Goal: Task Accomplishment & Management: Manage account settings

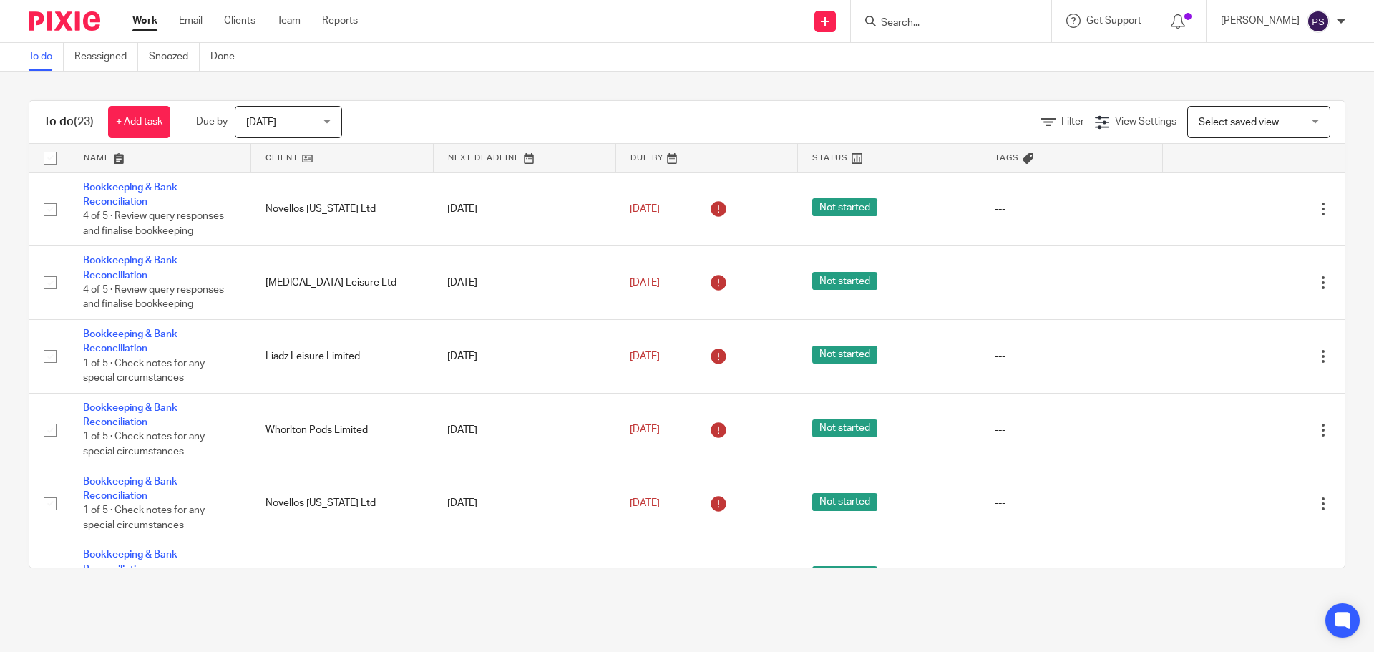
click at [919, 21] on input "Search" at bounding box center [944, 23] width 129 height 13
type input "Drive"
type input "Urban"
click at [938, 52] on link at bounding box center [998, 61] width 242 height 33
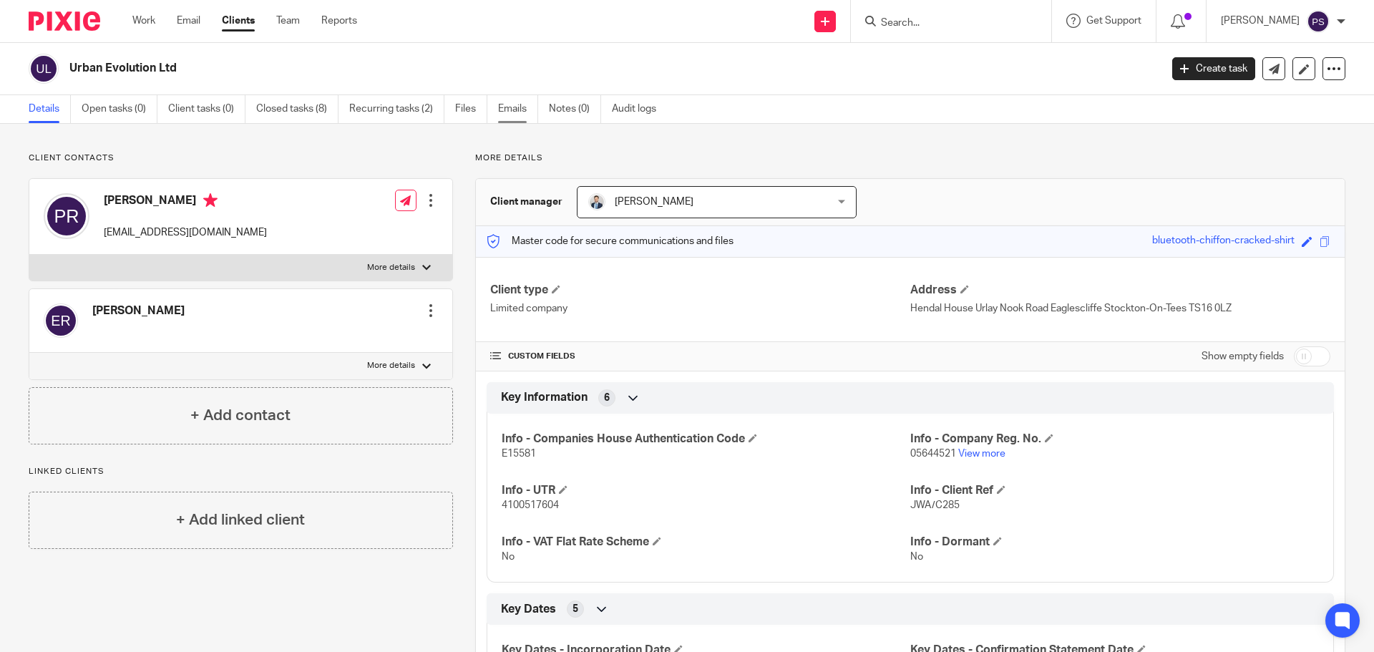
click at [504, 110] on link "Emails" at bounding box center [518, 109] width 40 height 28
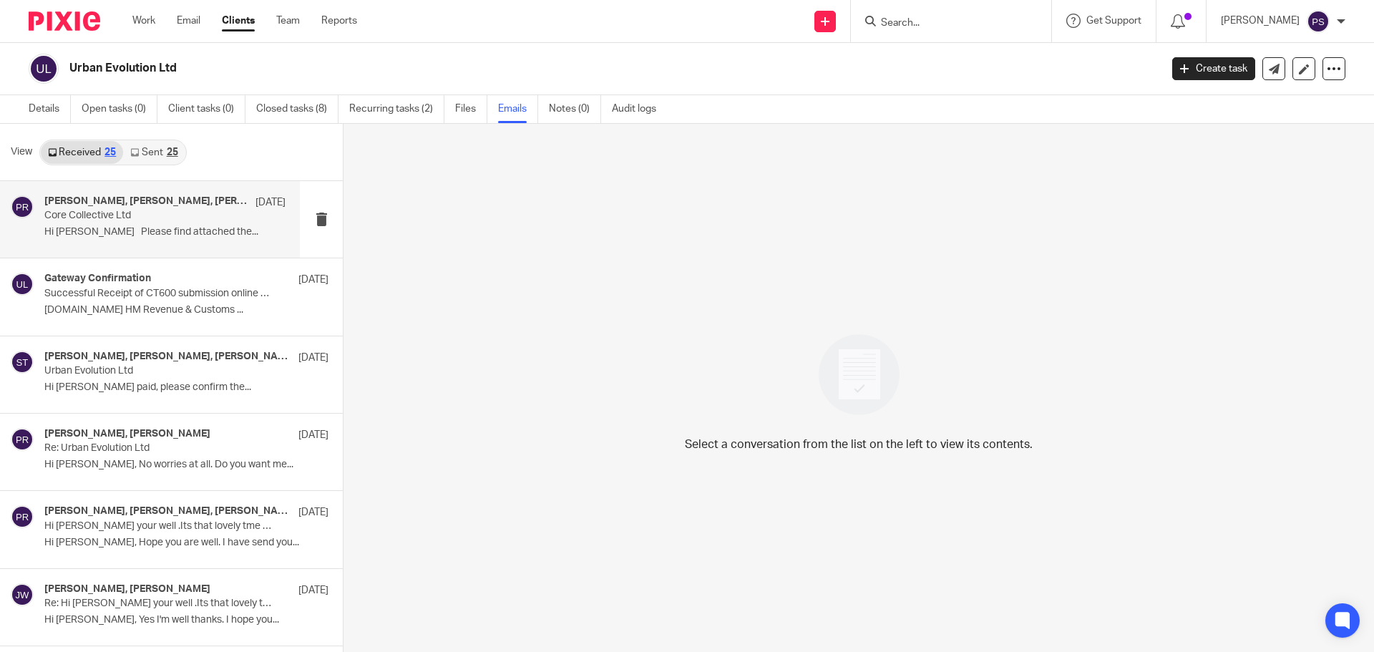
click at [133, 220] on p "Core Collective Ltd" at bounding box center [140, 216] width 193 height 12
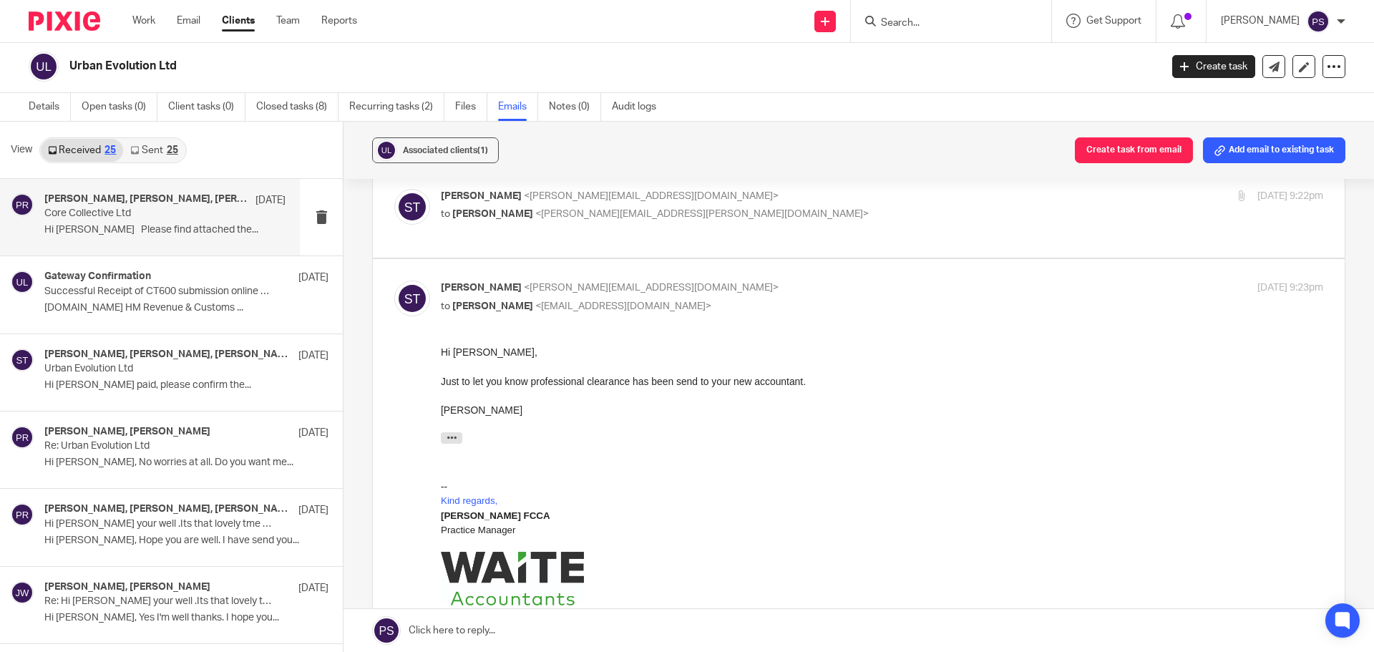
scroll to position [236, 0]
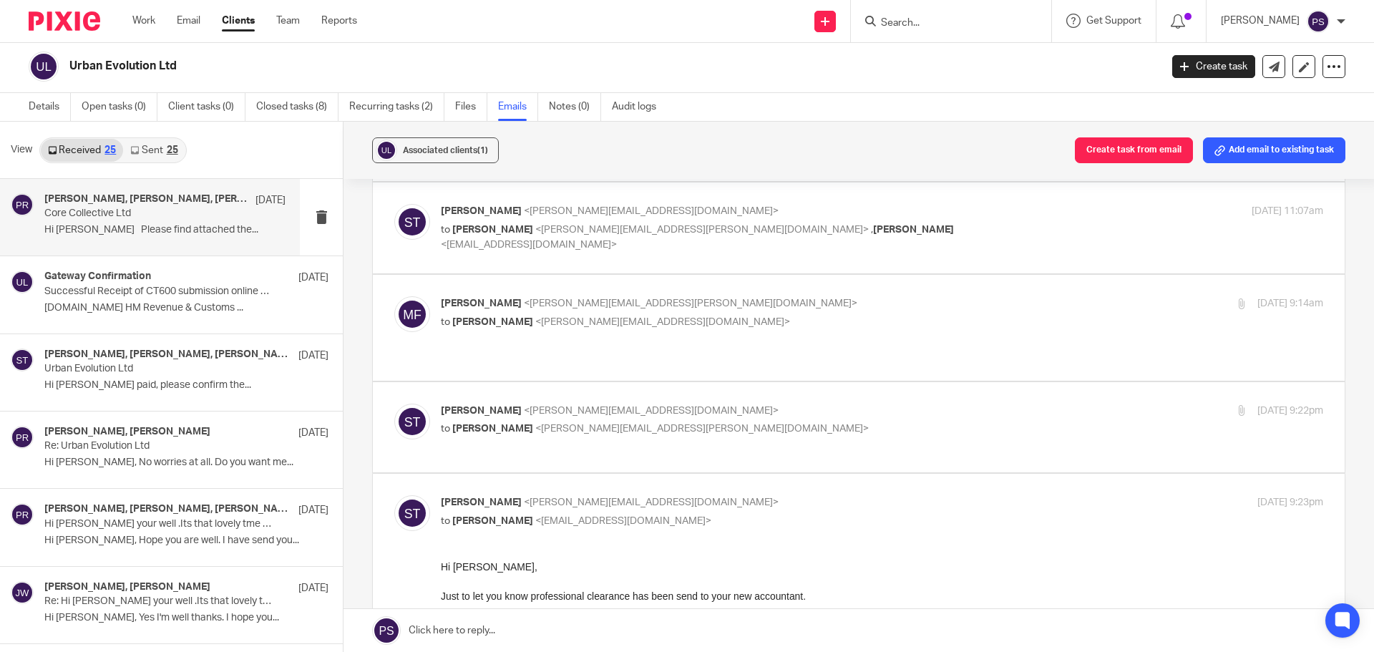
drag, startPoint x: 470, startPoint y: 386, endPoint x: 478, endPoint y: 377, distance: 12.1
click at [469, 387] on label at bounding box center [859, 427] width 972 height 91
click at [394, 403] on input "checkbox" at bounding box center [394, 403] width 1 height 1
checkbox input "true"
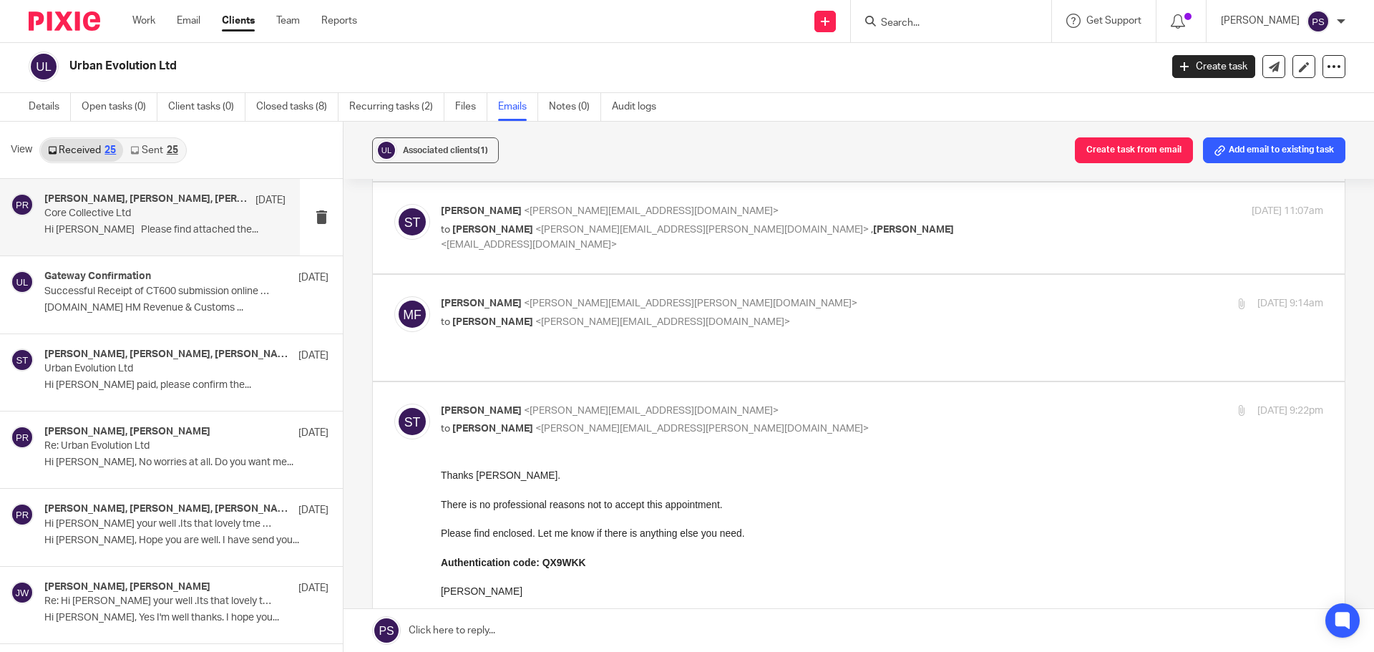
scroll to position [0, 0]
click at [540, 309] on p "[PERSON_NAME] <[PERSON_NAME][EMAIL_ADDRESS][PERSON_NAME][DOMAIN_NAME]>" at bounding box center [735, 303] width 588 height 15
checkbox input "true"
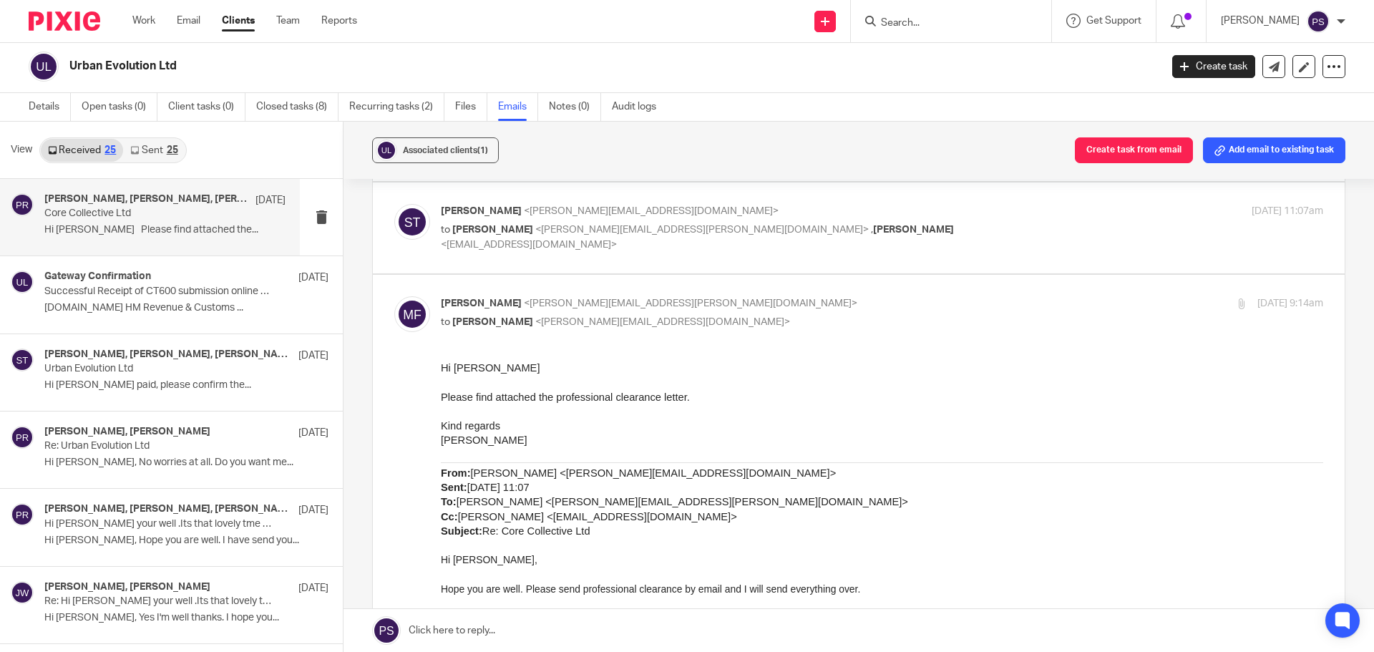
scroll to position [92, 0]
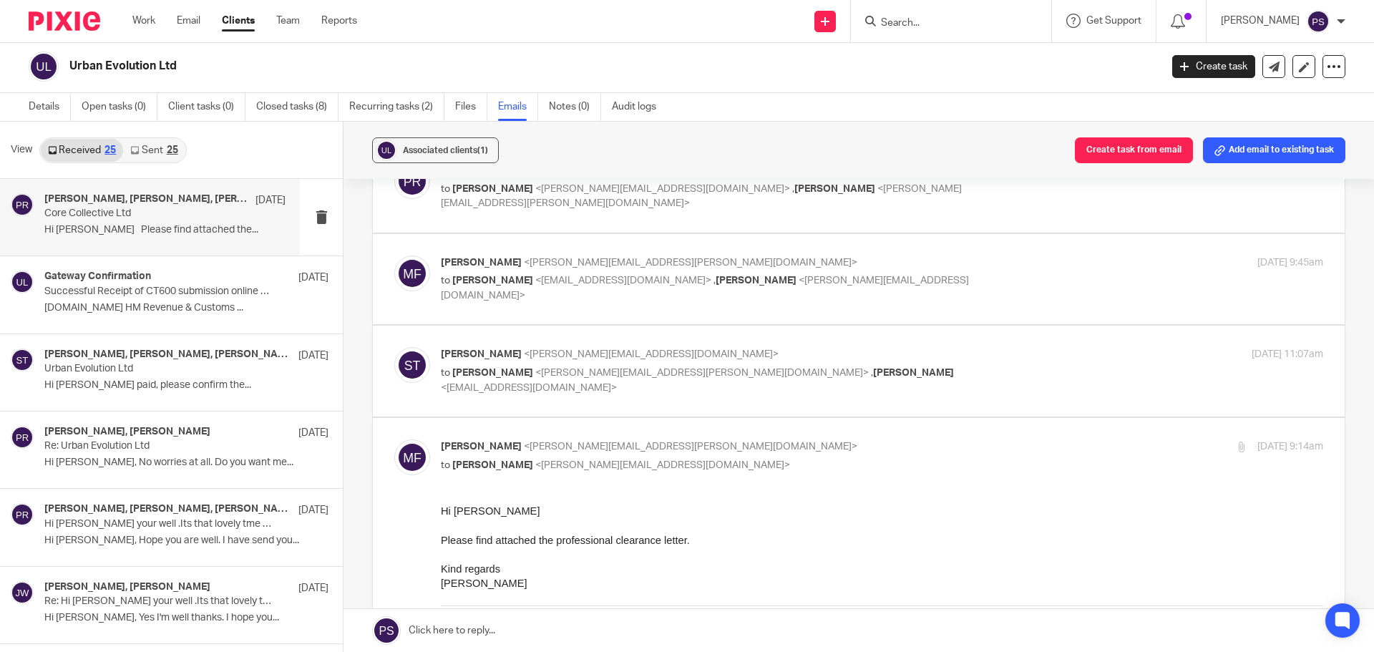
click at [482, 343] on label at bounding box center [859, 371] width 972 height 91
click at [394, 346] on input "checkbox" at bounding box center [394, 346] width 1 height 1
checkbox input "true"
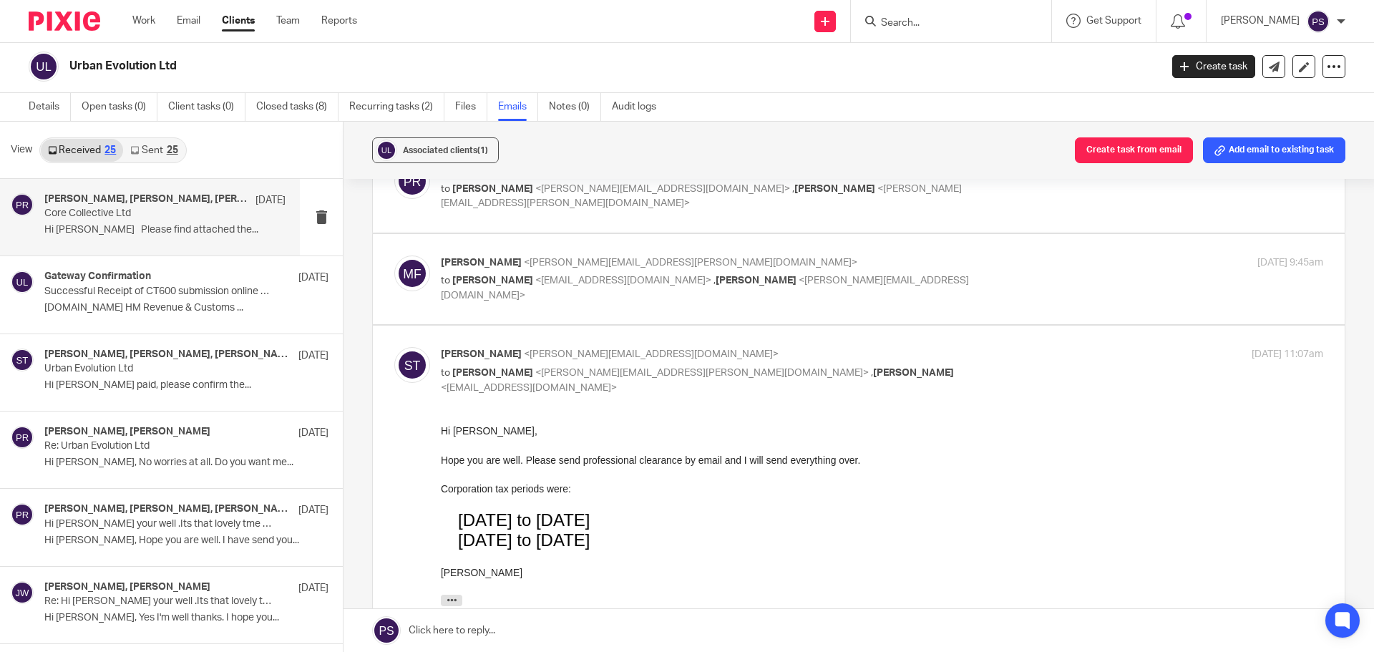
scroll to position [0, 0]
click at [468, 270] on p "[PERSON_NAME] <[PERSON_NAME][EMAIL_ADDRESS][PERSON_NAME][DOMAIN_NAME]>" at bounding box center [735, 263] width 588 height 15
checkbox input "true"
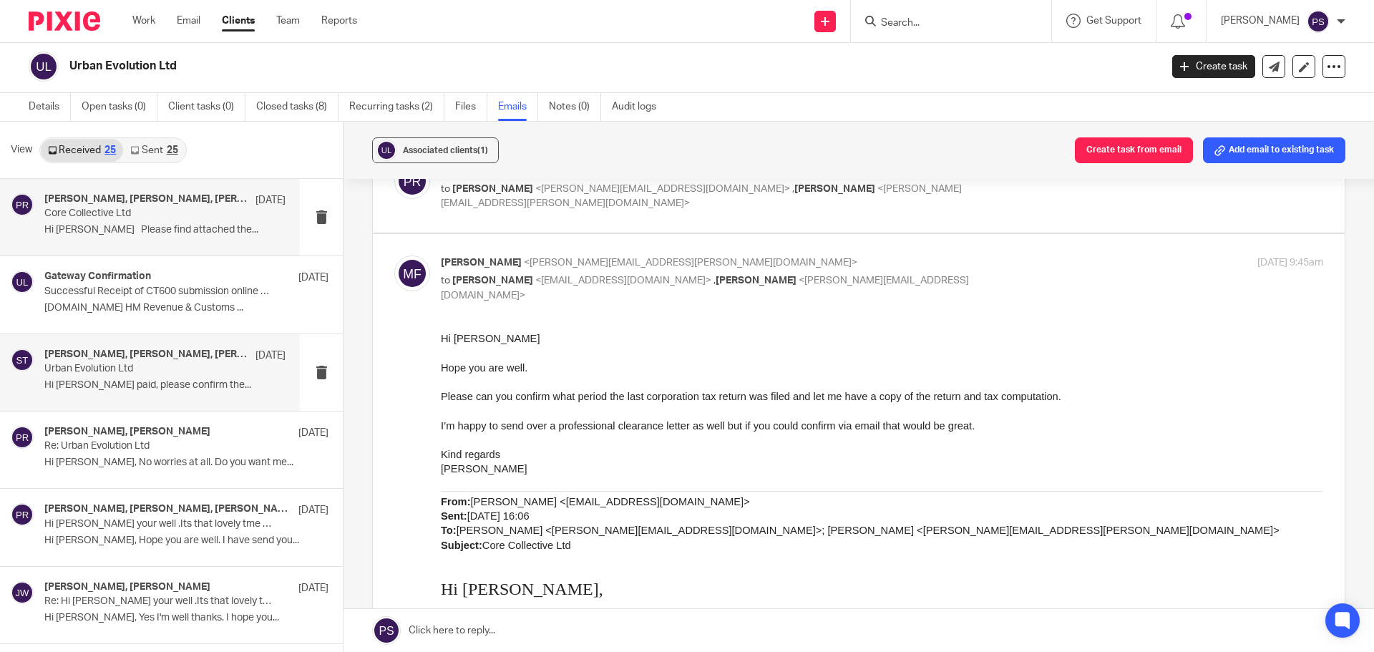
click at [158, 372] on p "Urban Evolution Ltd" at bounding box center [140, 369] width 193 height 12
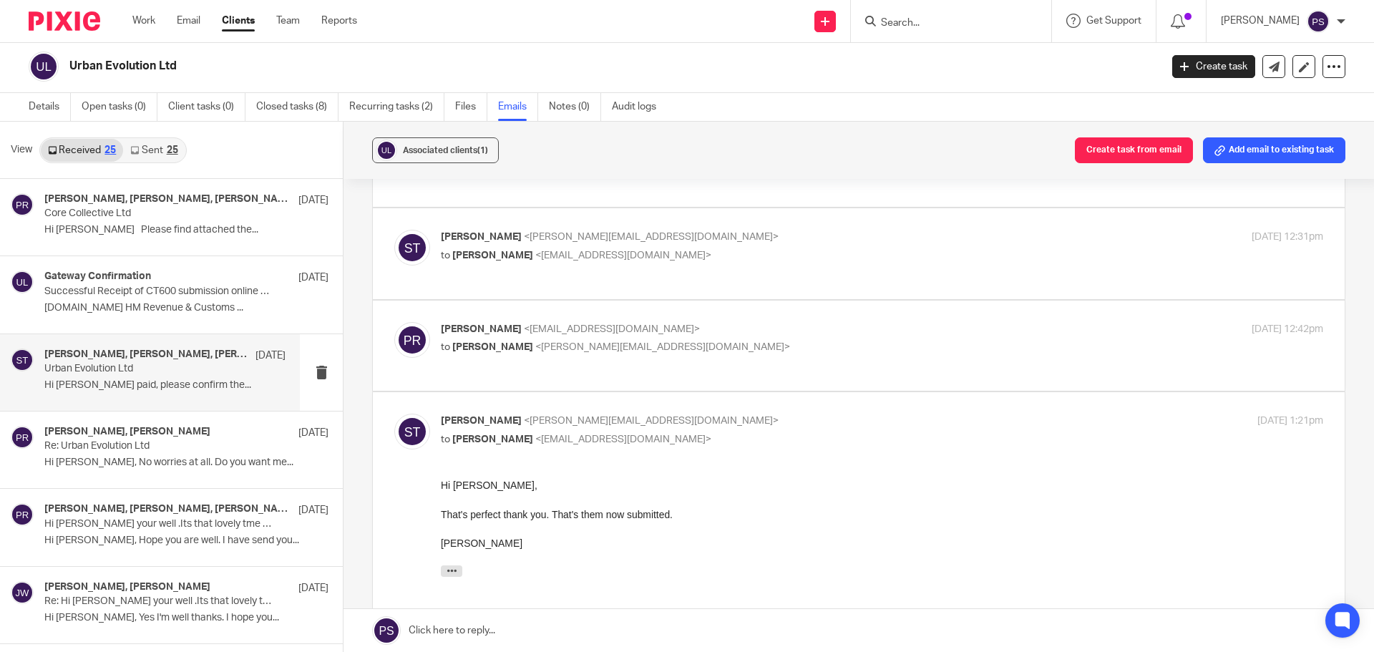
scroll to position [1074, 0]
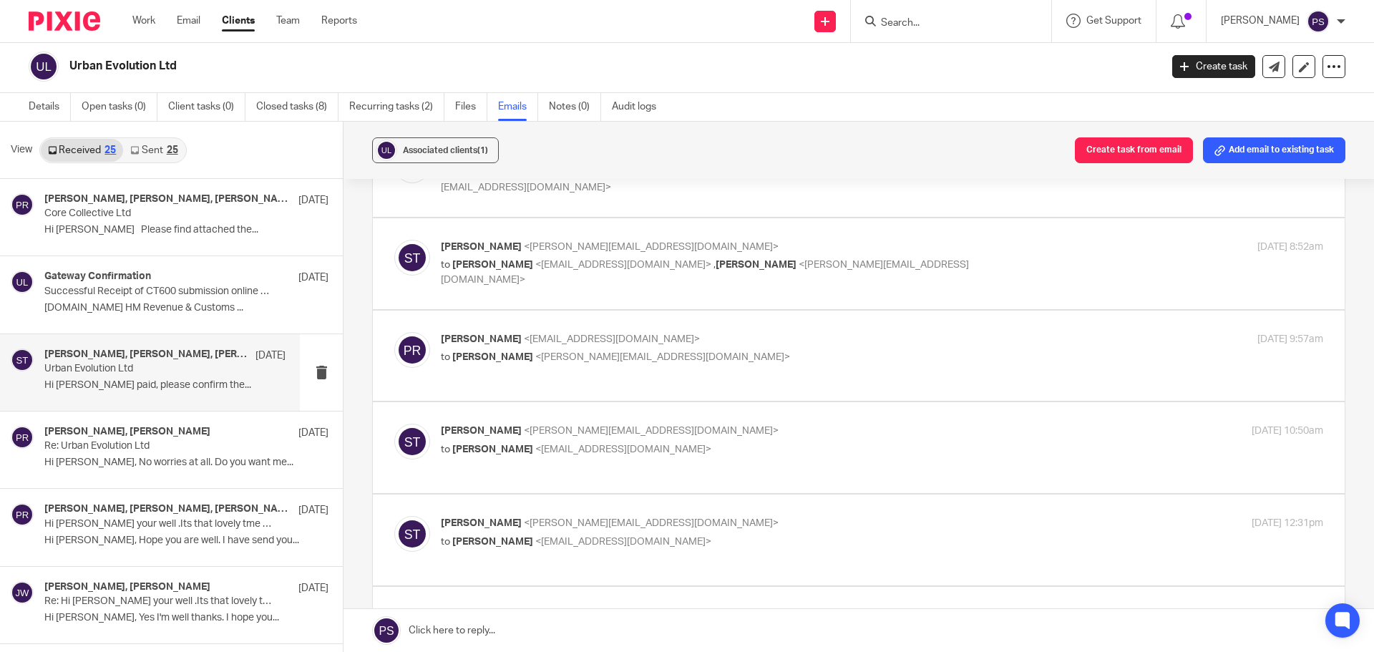
click at [490, 611] on span "[PERSON_NAME]" at bounding box center [481, 616] width 81 height 10
checkbox input "true"
